Goal: Navigation & Orientation: Find specific page/section

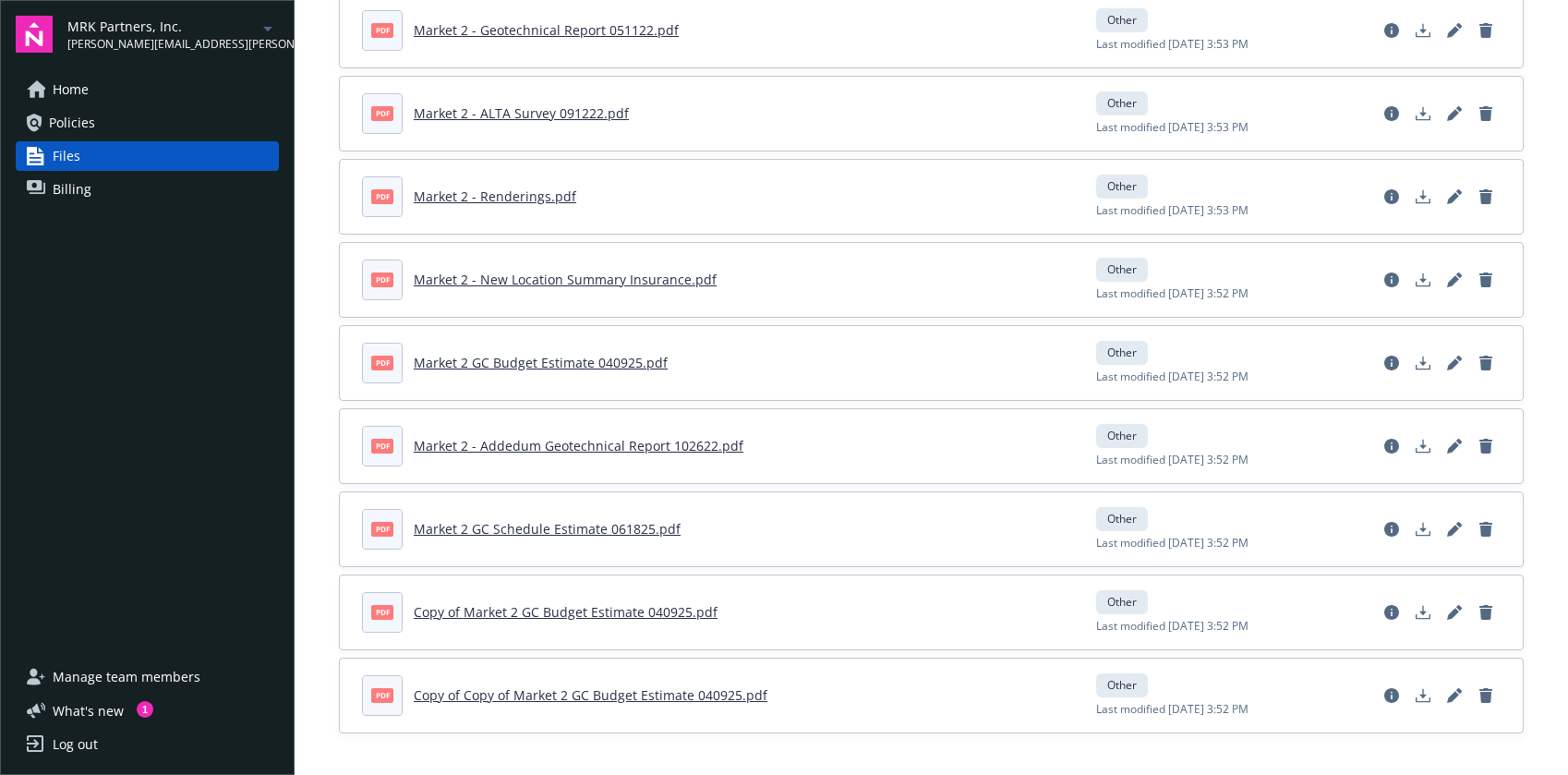
scroll to position [415, 0]
